Goal: Information Seeking & Learning: Learn about a topic

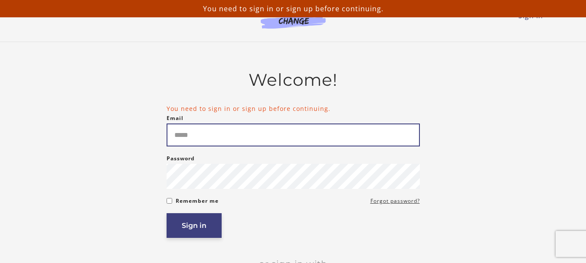
type input "**********"
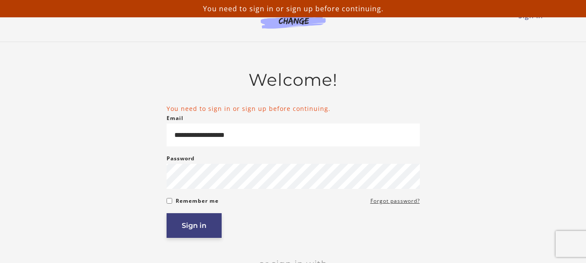
click at [189, 225] on button "Sign in" at bounding box center [194, 225] width 55 height 25
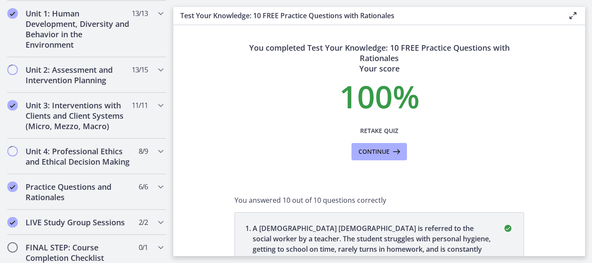
scroll to position [627, 0]
click at [56, 156] on h2 "Unit 4: Professional Ethics and Ethical Decision Making" at bounding box center [79, 155] width 106 height 21
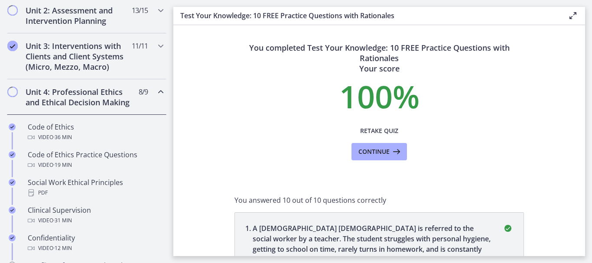
scroll to position [229, 0]
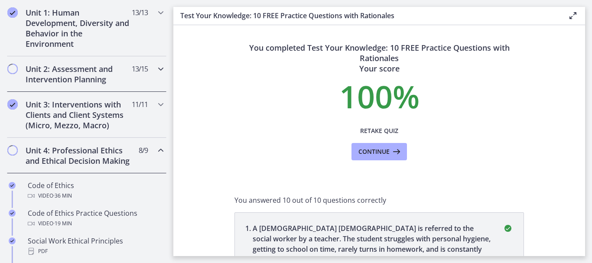
click at [73, 72] on h2 "Unit 2: Assessment and Intervention Planning" at bounding box center [79, 74] width 106 height 21
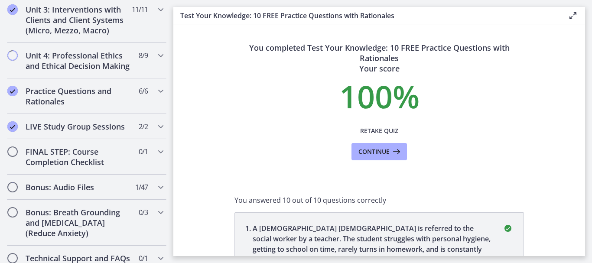
scroll to position [854, 0]
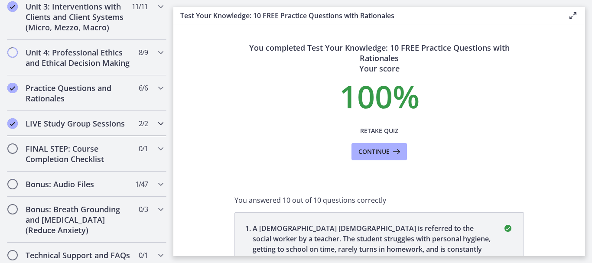
click at [59, 129] on h2 "LIVE Study Group Sessions" at bounding box center [79, 123] width 106 height 10
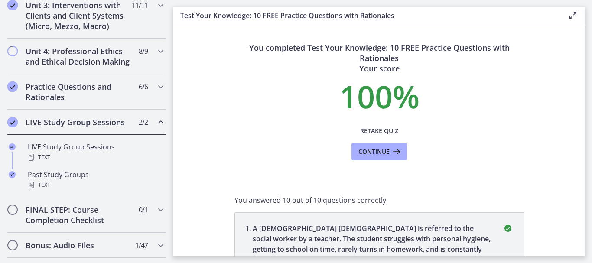
scroll to position [327, 0]
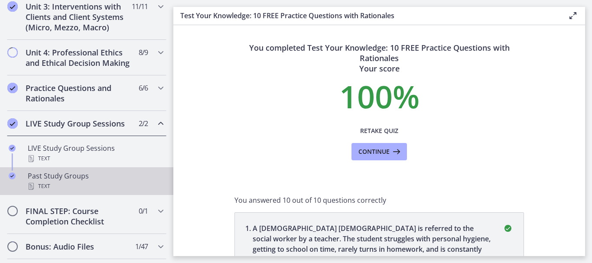
click at [61, 189] on div "Past Study Groups Text" at bounding box center [95, 181] width 135 height 21
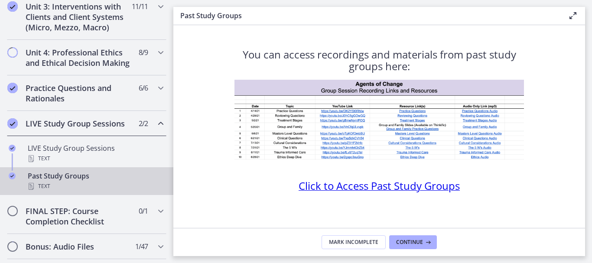
click at [424, 186] on span "Click to Access Past Study Groups" at bounding box center [379, 186] width 161 height 14
